Goal: Task Accomplishment & Management: Complete application form

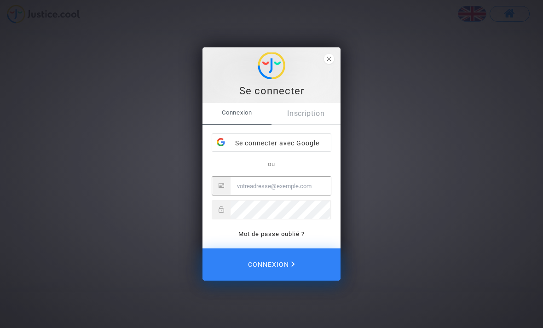
click at [238, 187] on input "Email" at bounding box center [280, 186] width 100 height 18
type input "[EMAIL_ADDRESS][PERSON_NAME][DOMAIN_NAME]"
click at [265, 233] on link "Mot de passe oublié ?" at bounding box center [271, 233] width 66 height 7
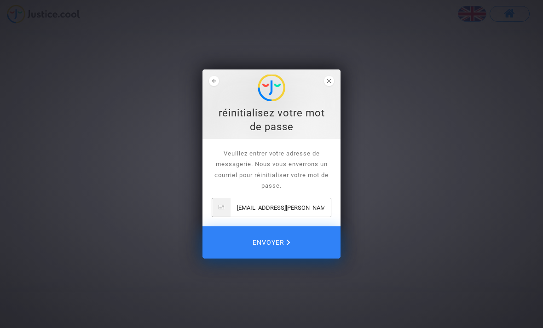
click at [278, 241] on span "Envoyer" at bounding box center [271, 242] width 38 height 19
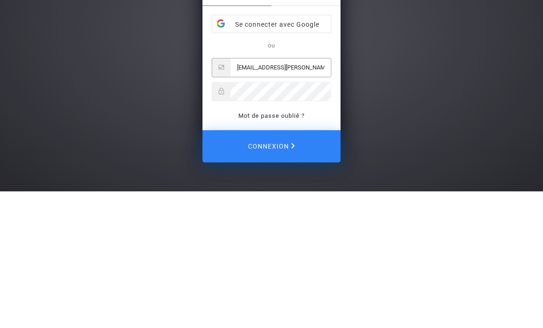
click at [500, 91] on div "Se connecter Nous venons de vous envoyer un courriel pour réinitialiser votre m…" at bounding box center [271, 164] width 543 height 328
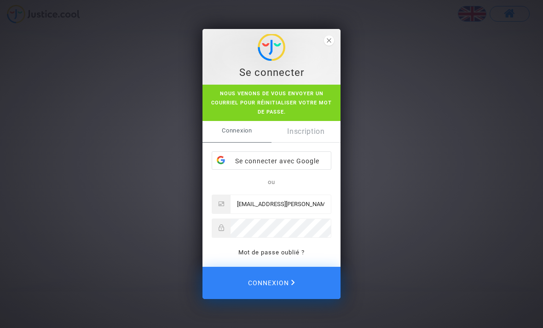
click at [484, 195] on div "Se connecter Nous venons de vous envoyer un courriel pour réinitialiser votre m…" at bounding box center [271, 164] width 543 height 328
click at [271, 161] on div "Se connecter avec Google" at bounding box center [271, 161] width 119 height 18
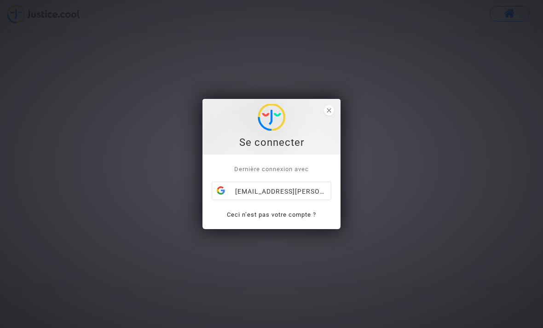
click at [308, 189] on div "[EMAIL_ADDRESS][PERSON_NAME][DOMAIN_NAME]" at bounding box center [271, 191] width 119 height 18
click at [279, 213] on link "Ceci n’est pas votre compte ?" at bounding box center [271, 214] width 89 height 7
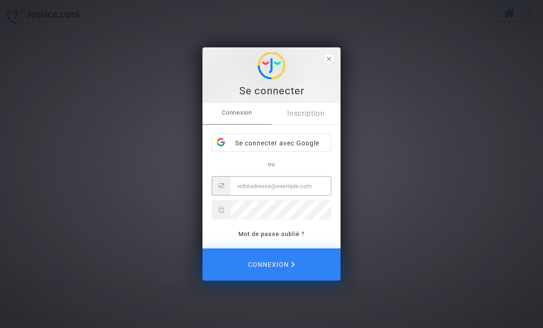
click at [235, 187] on input "Email" at bounding box center [280, 186] width 100 height 18
type input "[EMAIL_ADDRESS][PERSON_NAME][DOMAIN_NAME]"
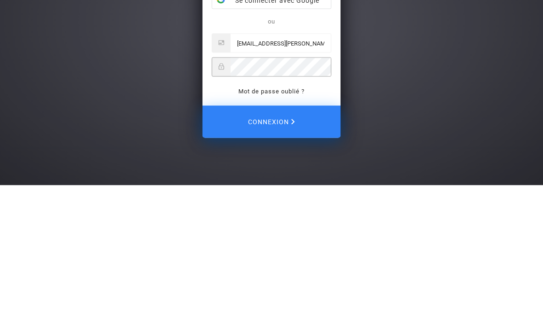
click at [272, 230] on link "Mot de passe oublié ?" at bounding box center [271, 233] width 66 height 7
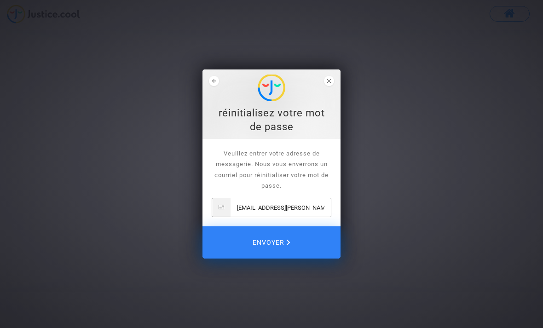
click at [278, 236] on span "Envoyer" at bounding box center [271, 242] width 38 height 19
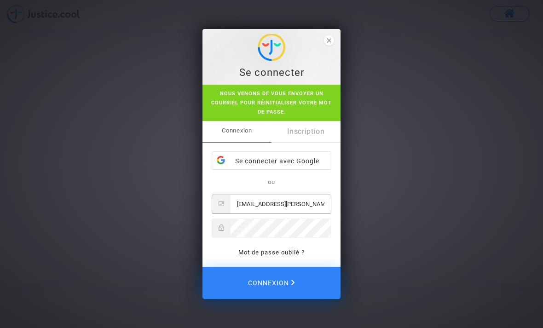
click at [310, 131] on link "Inscription" at bounding box center [305, 131] width 69 height 21
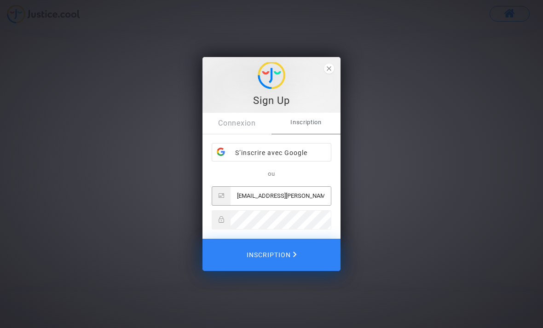
click at [274, 253] on span "Inscription" at bounding box center [271, 254] width 50 height 19
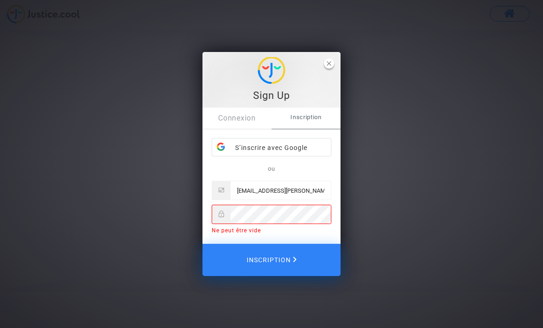
click at [325, 64] on span "close" at bounding box center [329, 63] width 10 height 10
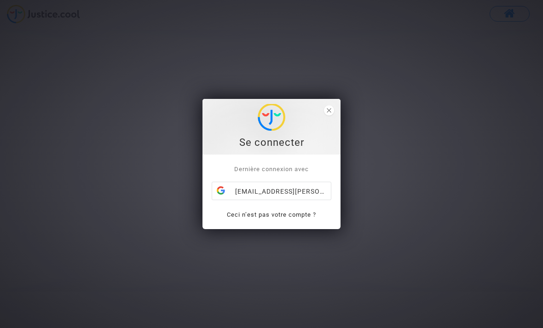
click at [274, 192] on div "[EMAIL_ADDRESS][PERSON_NAME][DOMAIN_NAME]" at bounding box center [271, 191] width 119 height 18
click at [417, 286] on div "Se connecter Dernière connexion avec [EMAIL_ADDRESS][PERSON_NAME][DOMAIN_NAME] …" at bounding box center [271, 164] width 543 height 328
click at [415, 289] on div "Se connecter Dernière connexion avec [EMAIL_ADDRESS][PERSON_NAME][DOMAIN_NAME] …" at bounding box center [271, 164] width 543 height 328
click at [283, 213] on link "Ceci n’est pas votre compte ?" at bounding box center [271, 214] width 89 height 7
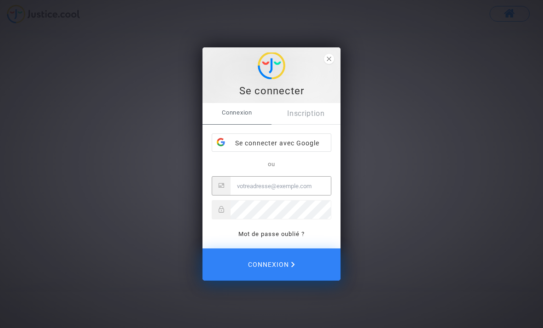
click at [234, 185] on input "Email" at bounding box center [280, 186] width 100 height 18
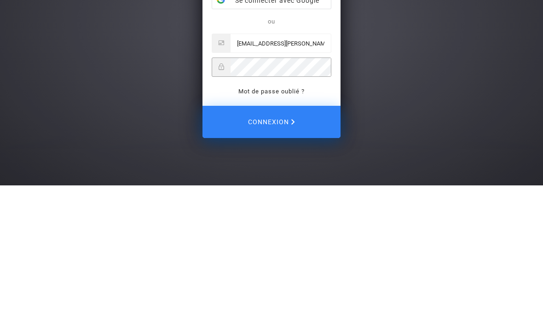
click at [278, 255] on span "Connexion" at bounding box center [271, 264] width 47 height 19
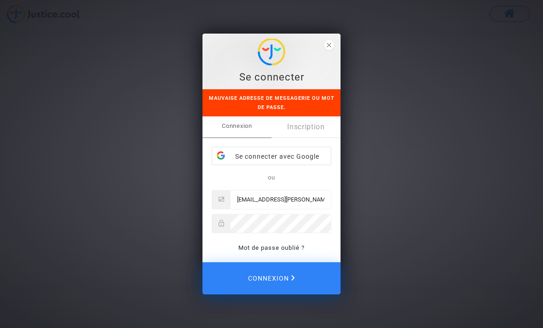
click at [309, 201] on input "[EMAIL_ADDRESS][PERSON_NAME][DOMAIN_NAME]" at bounding box center [280, 199] width 100 height 18
type input "[EMAIL_ADDRESS][PERSON_NAME][DOMAIN_NAME]"
click at [266, 278] on span "Connexion" at bounding box center [271, 277] width 47 height 19
click at [284, 244] on link "Mot de passe oublié ?" at bounding box center [271, 247] width 66 height 7
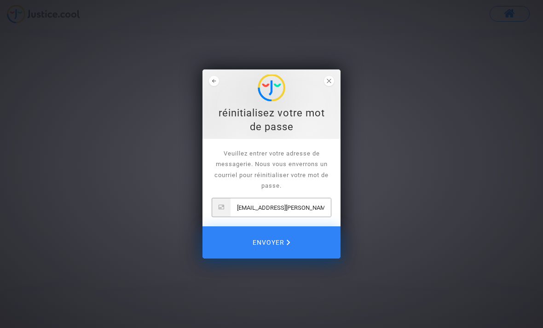
click at [271, 240] on span "Envoyer" at bounding box center [271, 242] width 38 height 19
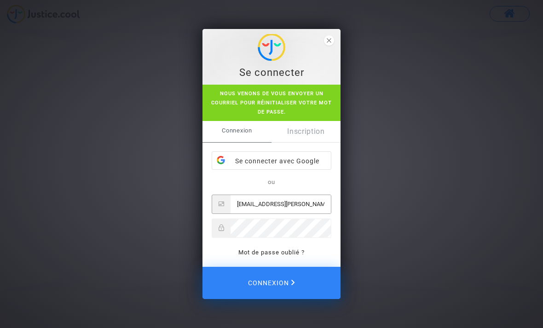
click at [269, 277] on span "Connexion" at bounding box center [271, 282] width 47 height 19
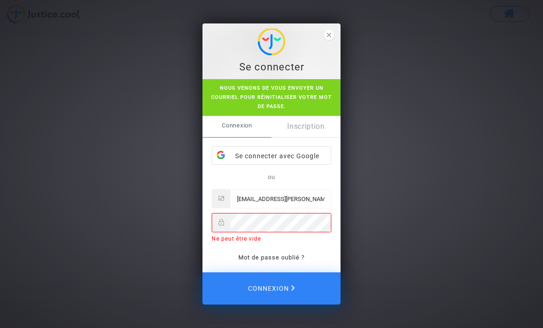
click at [371, 217] on div "Se connecter Nous venons de vous envoyer un courriel pour réinitialiser votre m…" at bounding box center [271, 164] width 543 height 328
click at [278, 286] on span "Connexion" at bounding box center [271, 288] width 47 height 19
click at [271, 257] on link "Mot de passe oublié ?" at bounding box center [271, 257] width 66 height 7
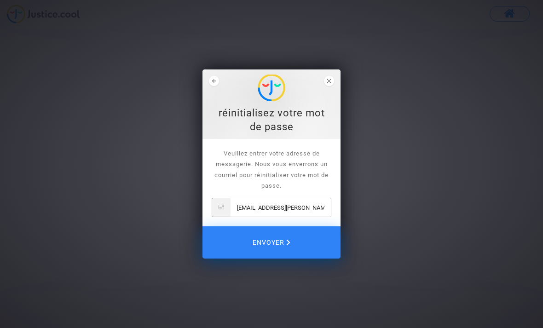
click at [272, 240] on span "Envoyer" at bounding box center [271, 242] width 38 height 19
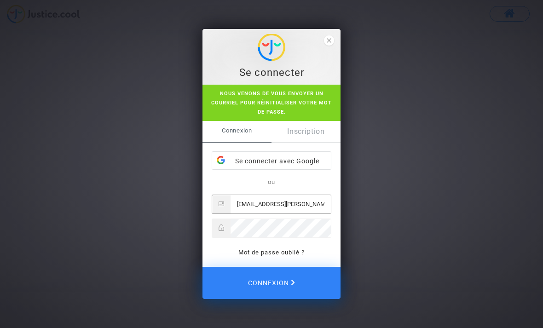
click at [280, 162] on div "Se connecter avec Google" at bounding box center [271, 161] width 119 height 18
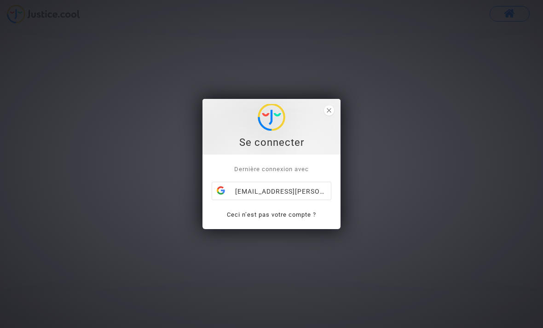
click at [267, 217] on link "Ceci n’est pas votre compte ?" at bounding box center [271, 214] width 89 height 7
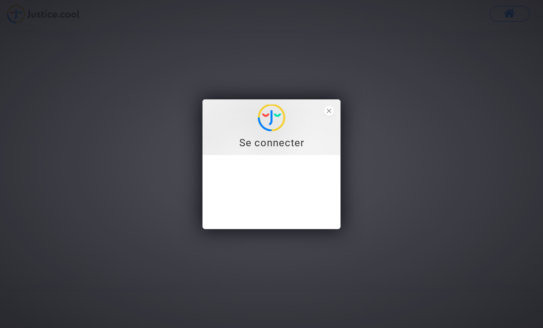
click at [271, 192] on div "Connexion Inscription Se connecter avec Google ou Mot de passe oublié ?" at bounding box center [271, 192] width 138 height 74
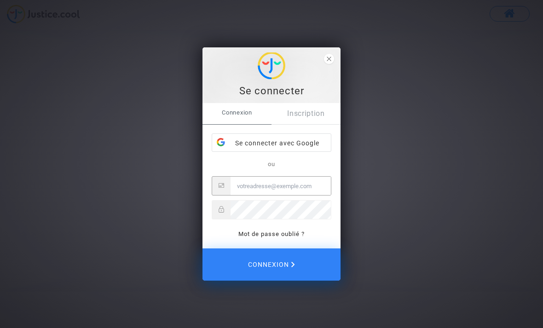
click at [261, 142] on div "Se connecter avec Google" at bounding box center [271, 143] width 119 height 18
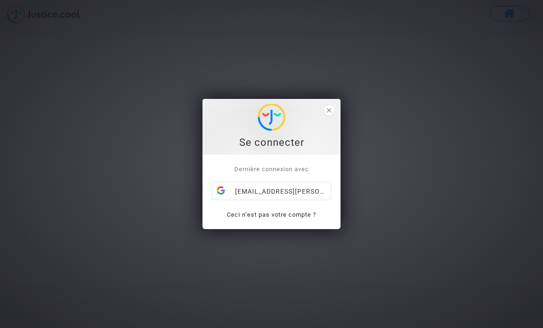
click at [276, 164] on div "Dernière connexion avec [EMAIL_ADDRESS][PERSON_NAME][DOMAIN_NAME] Ceci n’est pa…" at bounding box center [271, 191] width 138 height 74
click at [284, 131] on img at bounding box center [271, 117] width 28 height 27
click at [273, 191] on div "[EMAIL_ADDRESS][PERSON_NAME][DOMAIN_NAME]" at bounding box center [271, 191] width 119 height 18
